Goal: Transaction & Acquisition: Subscribe to service/newsletter

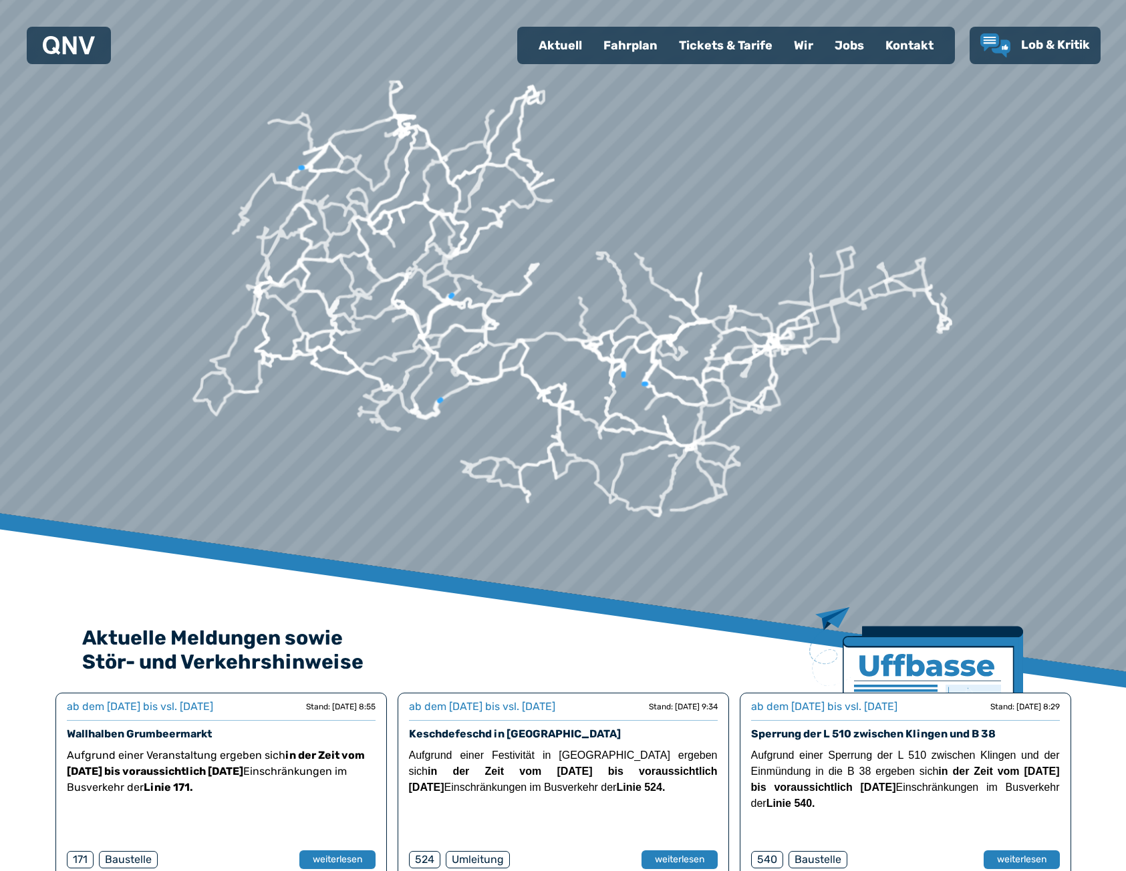
scroll to position [802, 0]
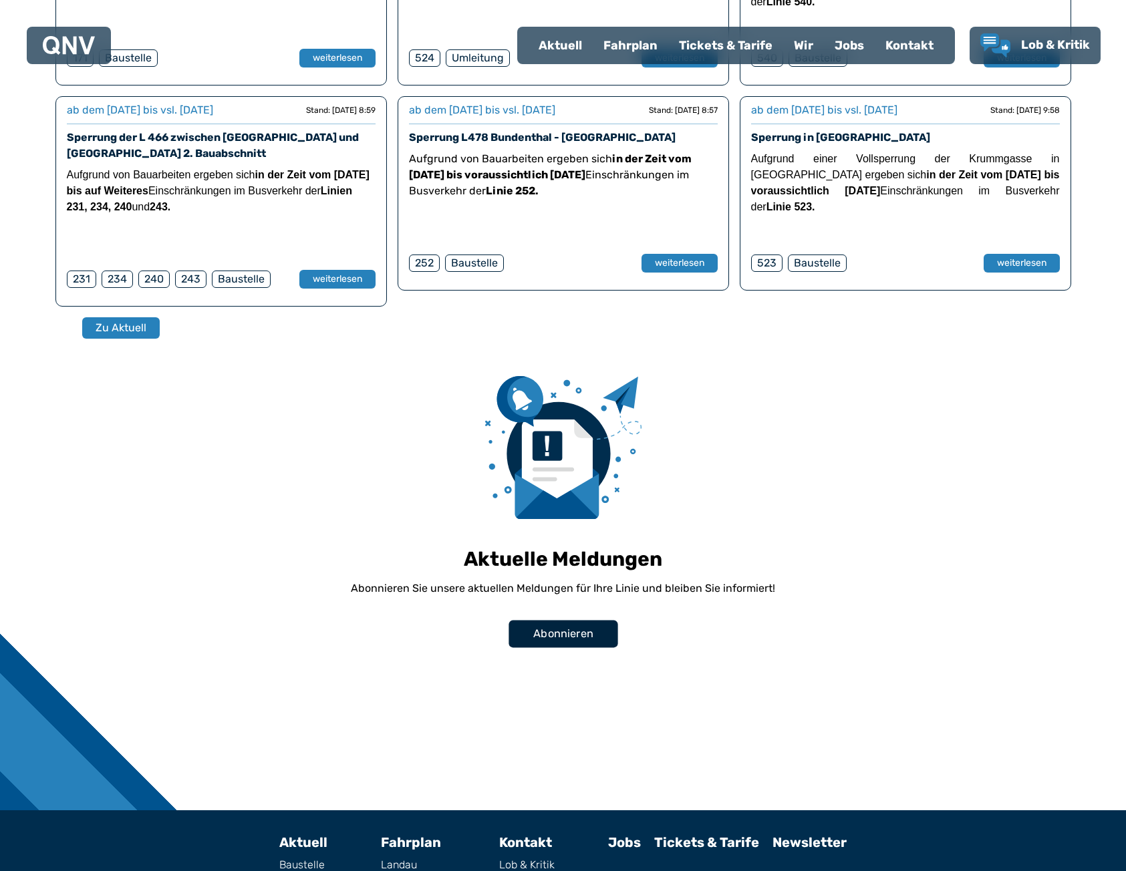
click at [557, 629] on span "Abonnieren" at bounding box center [563, 633] width 60 height 16
click at [555, 628] on span "Abonnieren" at bounding box center [563, 633] width 60 height 16
click at [554, 623] on button "Abonnieren" at bounding box center [563, 633] width 109 height 27
click at [555, 641] on span "Abonnieren" at bounding box center [563, 633] width 60 height 16
click at [559, 641] on span "Abonnieren" at bounding box center [563, 633] width 60 height 16
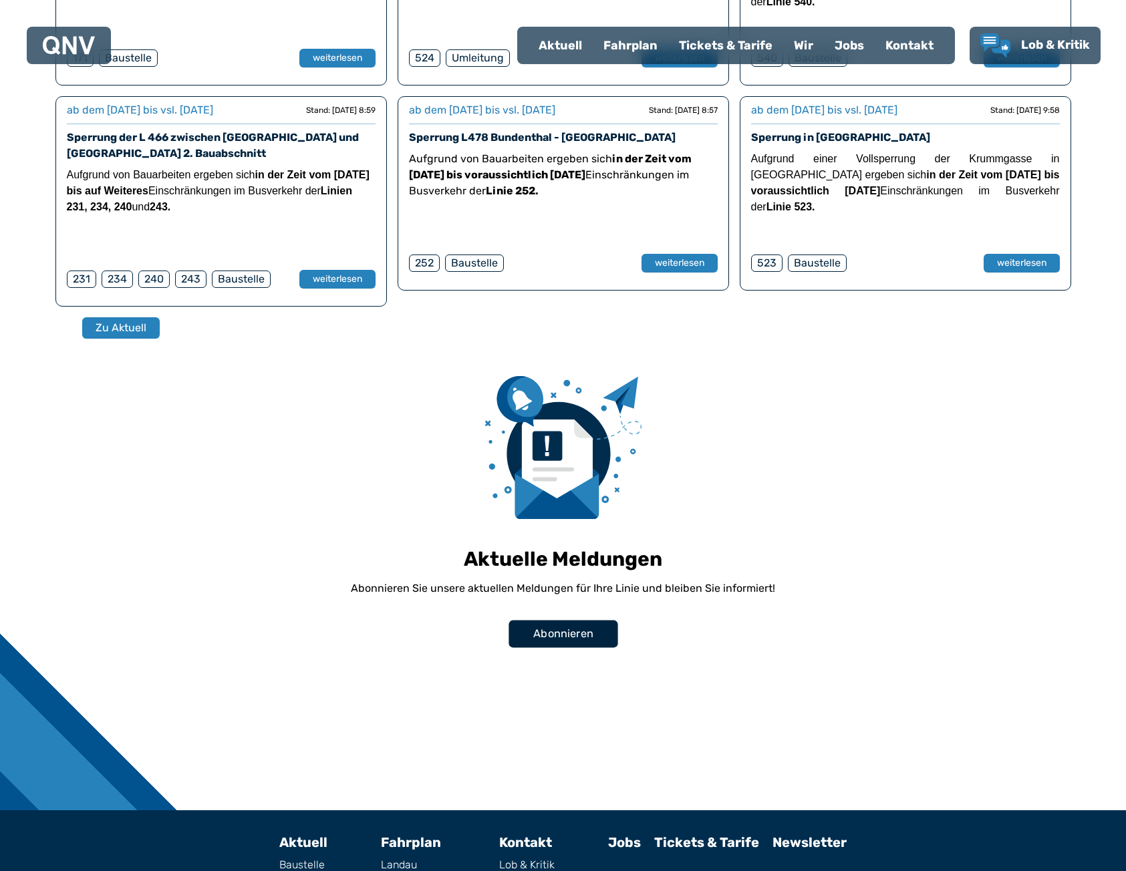
click at [559, 641] on span "Abonnieren" at bounding box center [563, 633] width 60 height 16
click at [559, 640] on span "Abonnieren" at bounding box center [563, 633] width 60 height 16
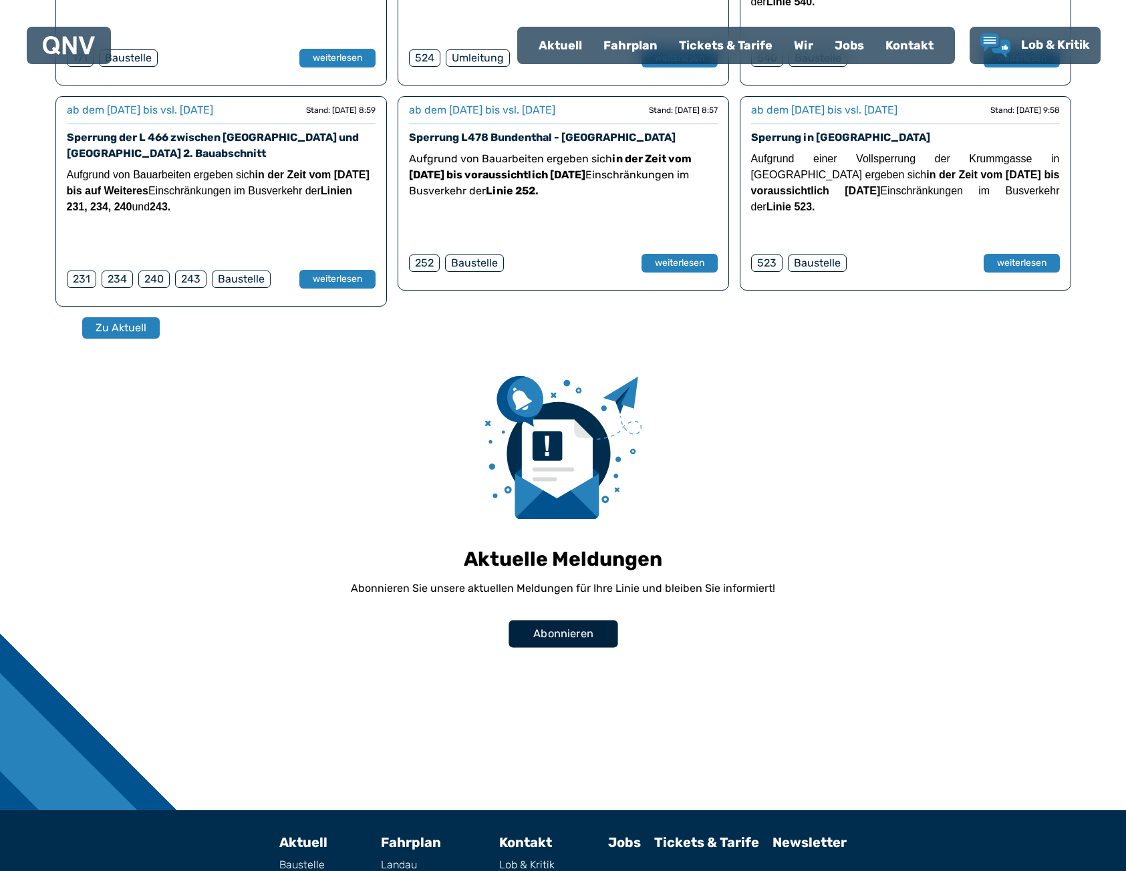
click at [519, 632] on button "Abonnieren" at bounding box center [563, 633] width 109 height 27
drag, startPoint x: 519, startPoint y: 632, endPoint x: 513, endPoint y: 628, distance: 7.8
click at [518, 631] on button "Abonnieren" at bounding box center [563, 633] width 109 height 27
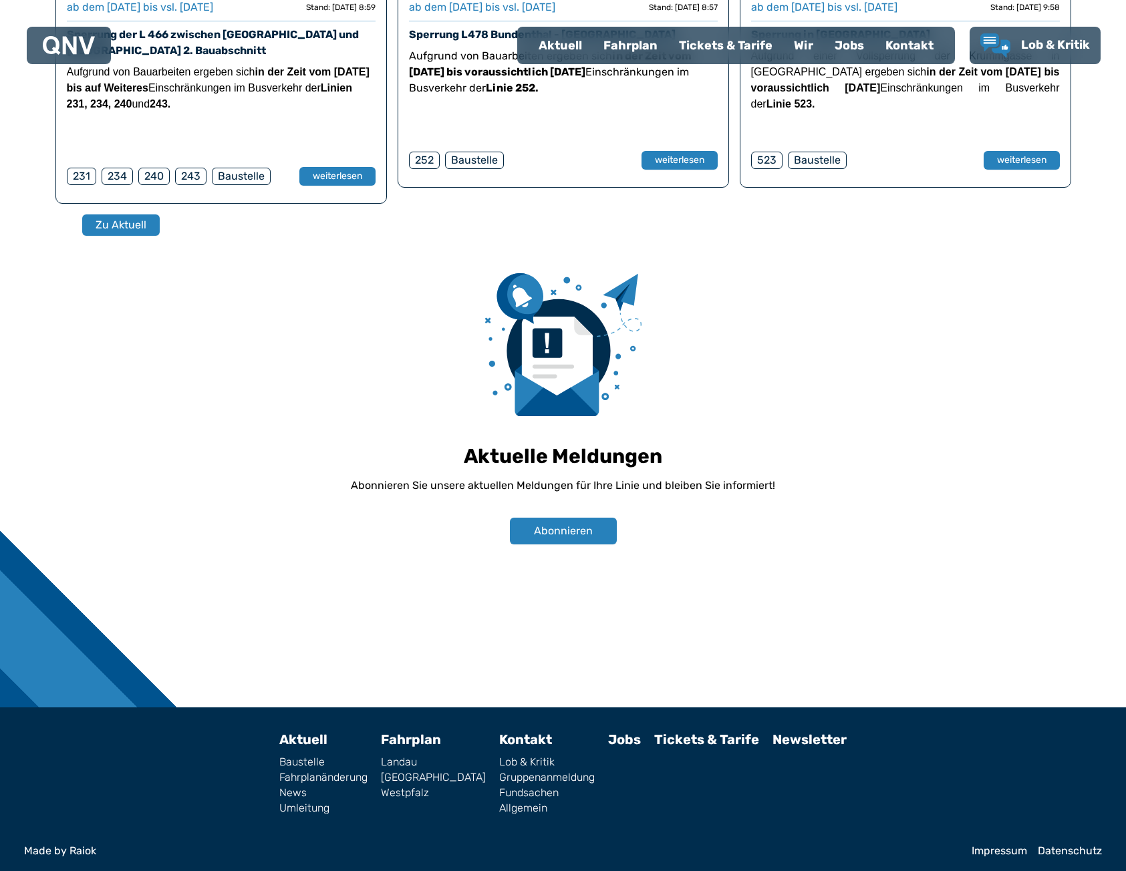
scroll to position [910, 0]
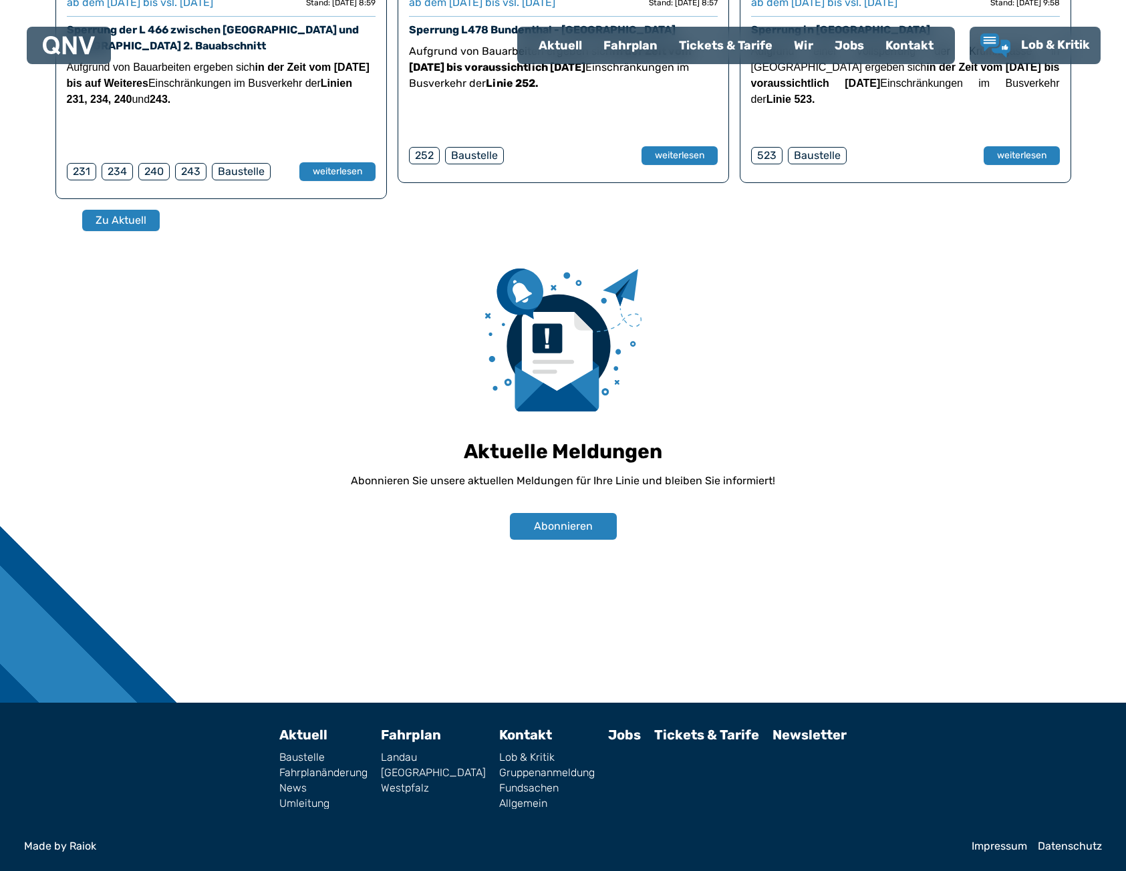
click at [792, 744] on div "Newsletter" at bounding box center [810, 768] width 74 height 81
click at [793, 738] on link "Newsletter" at bounding box center [810, 735] width 74 height 16
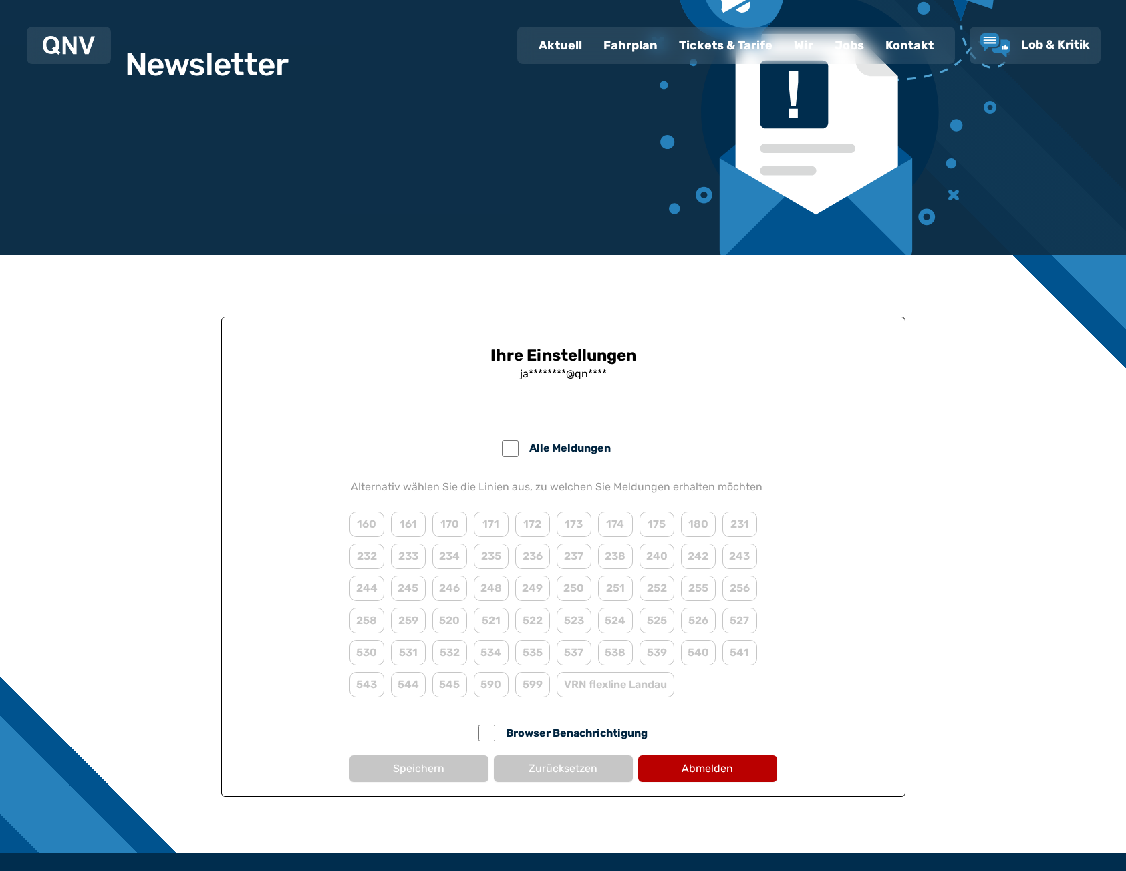
scroll to position [276, 0]
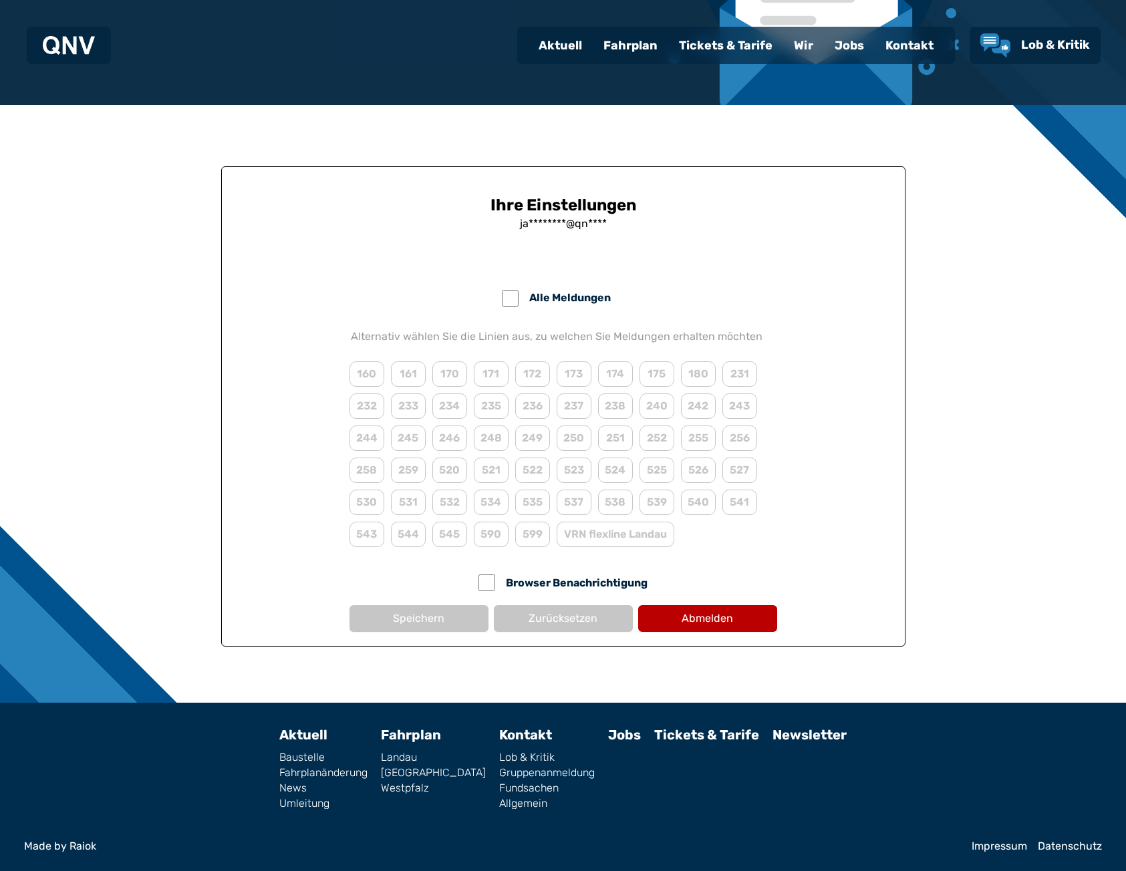
click at [813, 734] on link "Newsletter" at bounding box center [810, 735] width 74 height 16
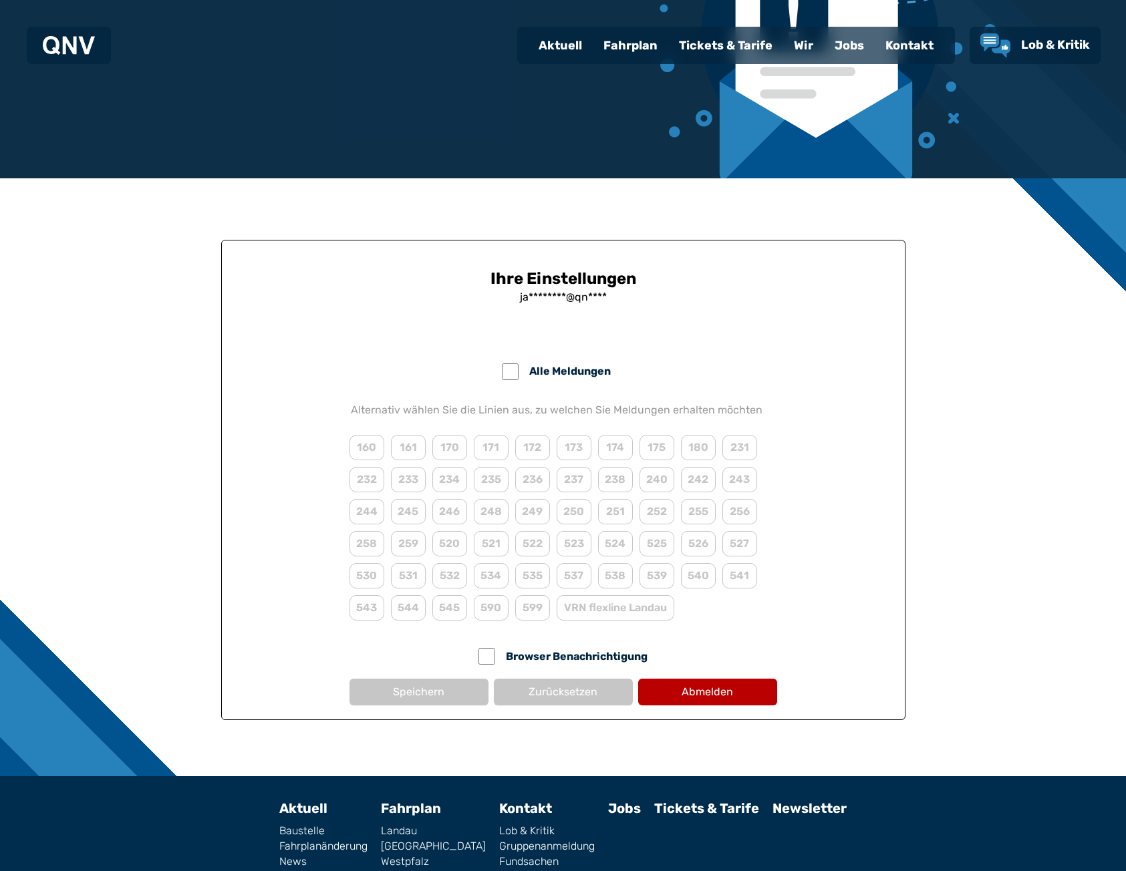
scroll to position [200, 0]
